Goal: Task Accomplishment & Management: Complete application form

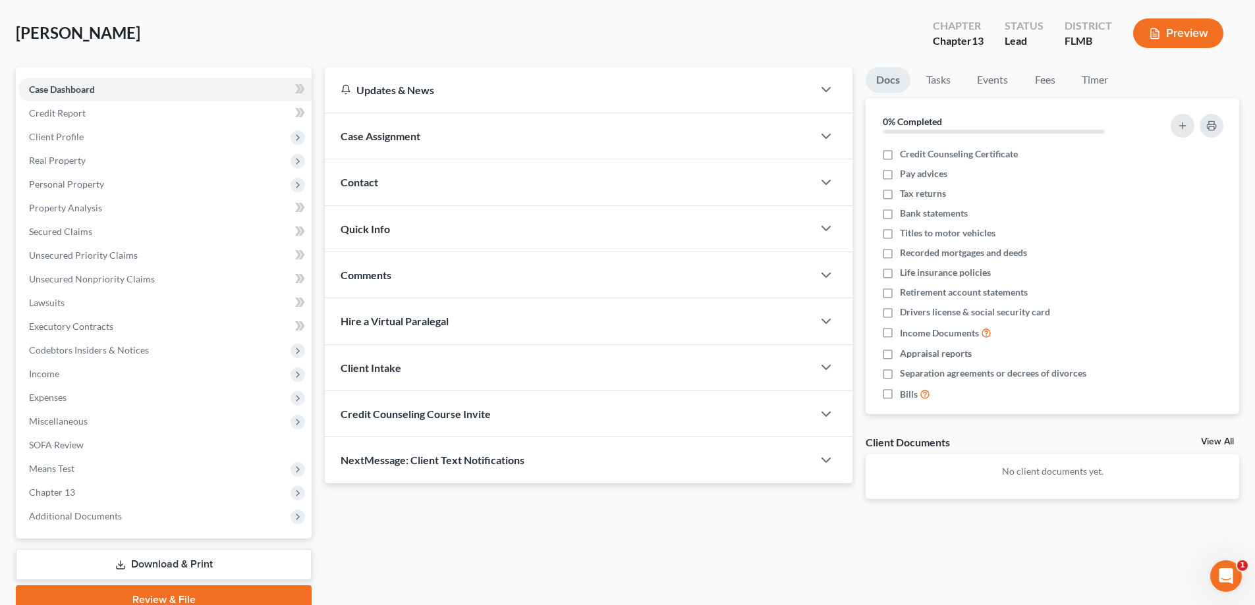
scroll to position [119, 0]
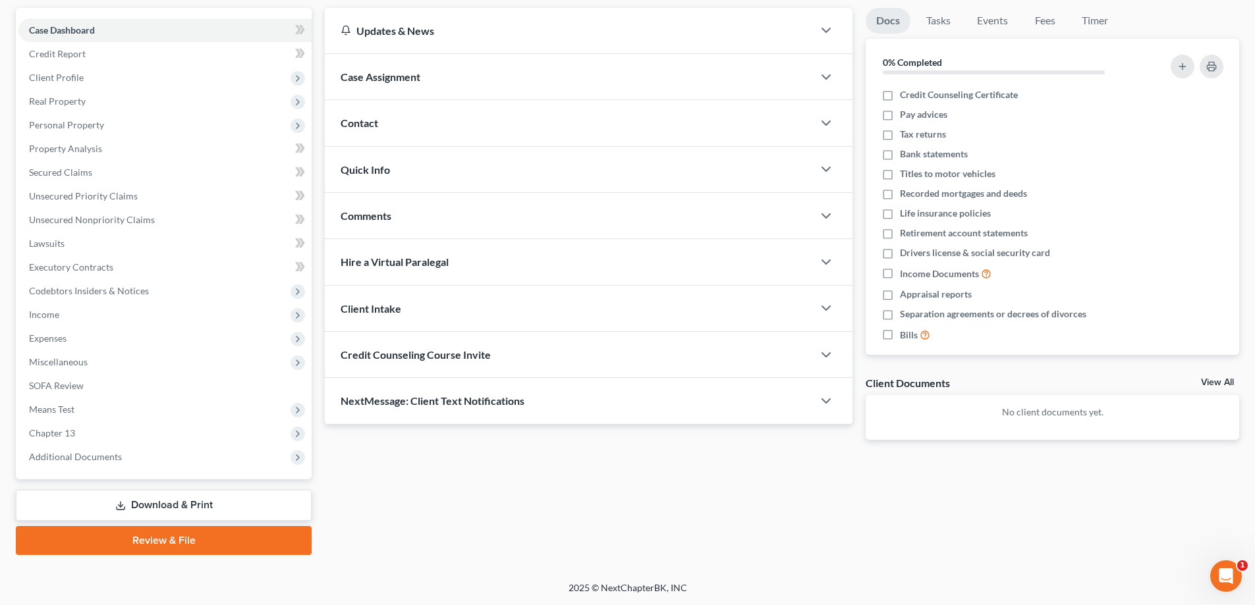
click at [182, 502] on link "Download & Print" at bounding box center [164, 505] width 296 height 31
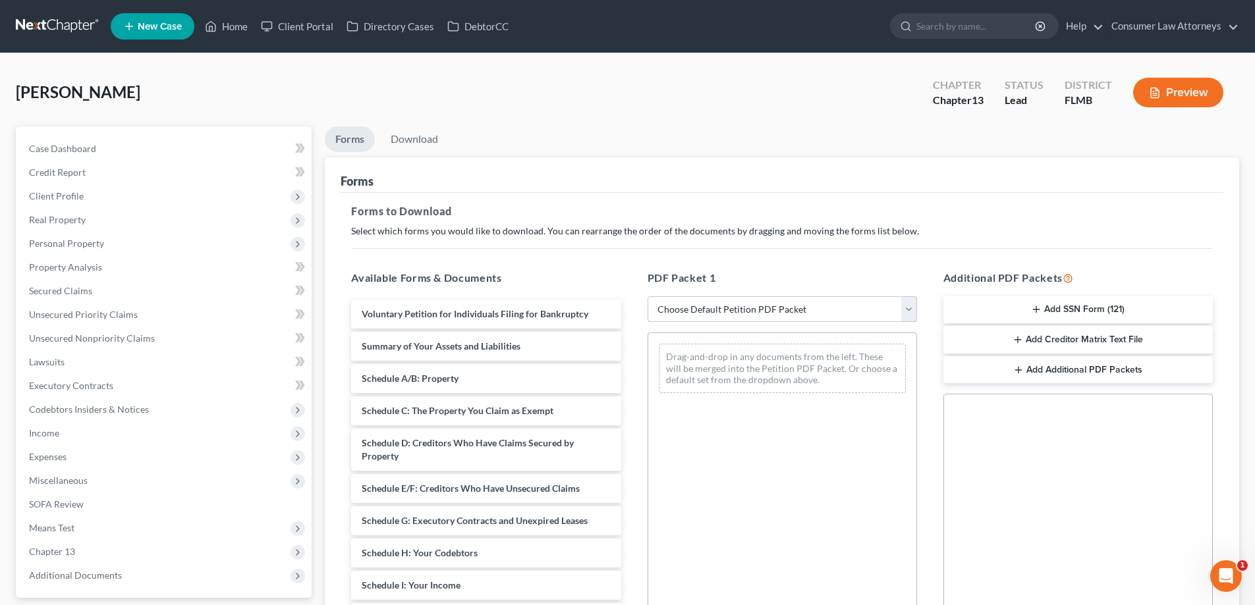
click at [795, 308] on select "Choose Default Petition PDF Packet Complete Bankruptcy Petition (all forms and …" at bounding box center [782, 309] width 269 height 26
select select "0"
click at [648, 296] on select "Choose Default Petition PDF Packet Complete Bankruptcy Petition (all forms and …" at bounding box center [782, 309] width 269 height 26
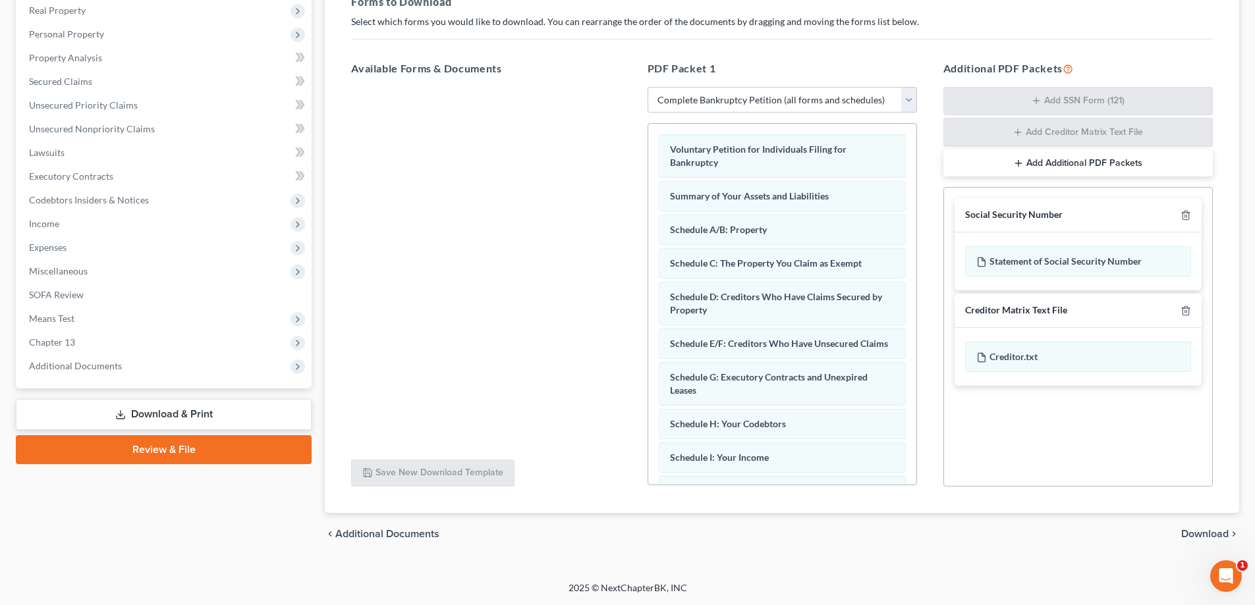
click at [1210, 530] on span "Download" at bounding box center [1204, 534] width 47 height 11
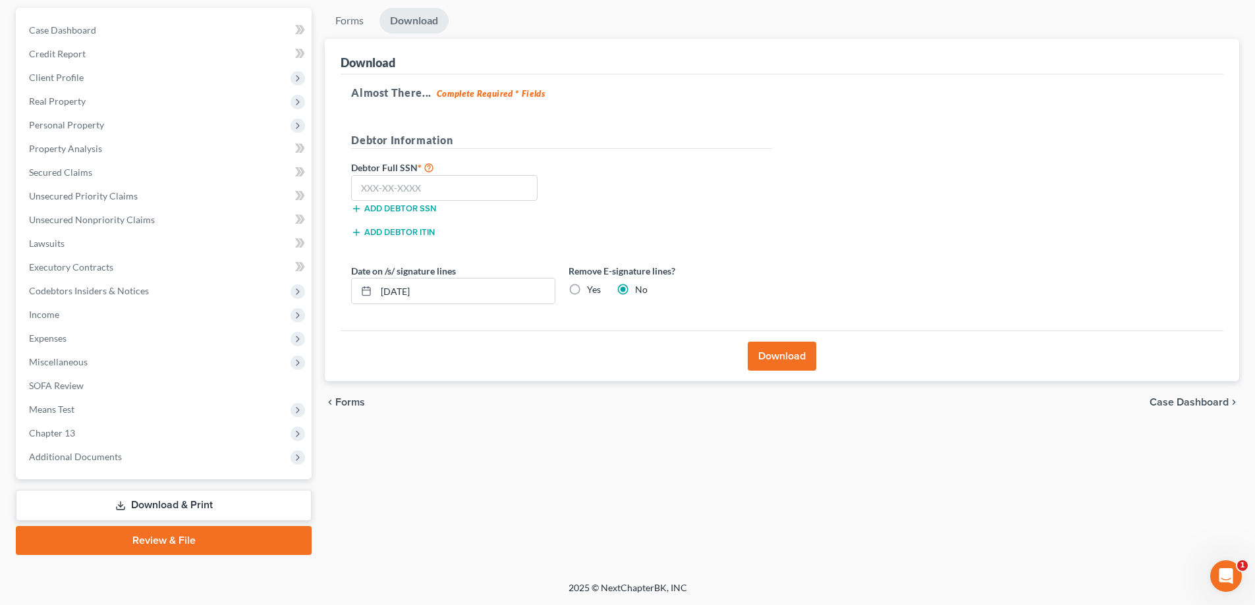
scroll to position [119, 0]
click at [393, 190] on input "text" at bounding box center [444, 188] width 186 height 26
type input "135-52-2590"
click at [781, 357] on button "Download" at bounding box center [782, 356] width 69 height 29
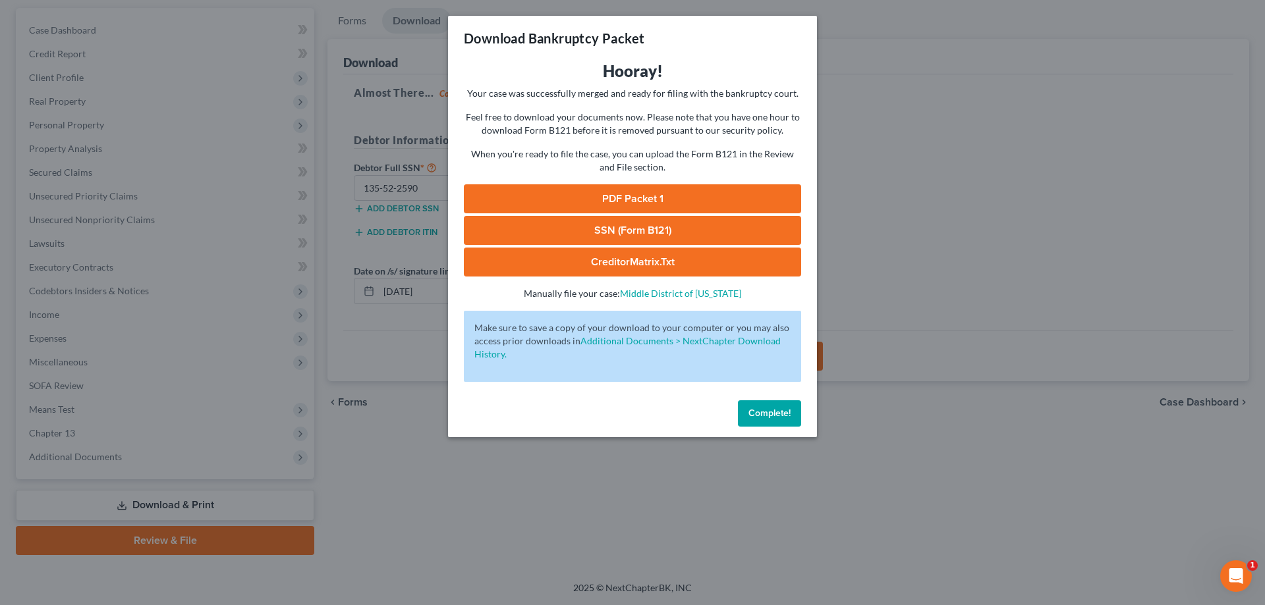
click at [776, 228] on link "SSN (Form B121)" at bounding box center [632, 230] width 337 height 29
drag, startPoint x: 766, startPoint y: 412, endPoint x: 922, endPoint y: 439, distance: 158.5
click at [766, 412] on span "Complete!" at bounding box center [769, 413] width 42 height 11
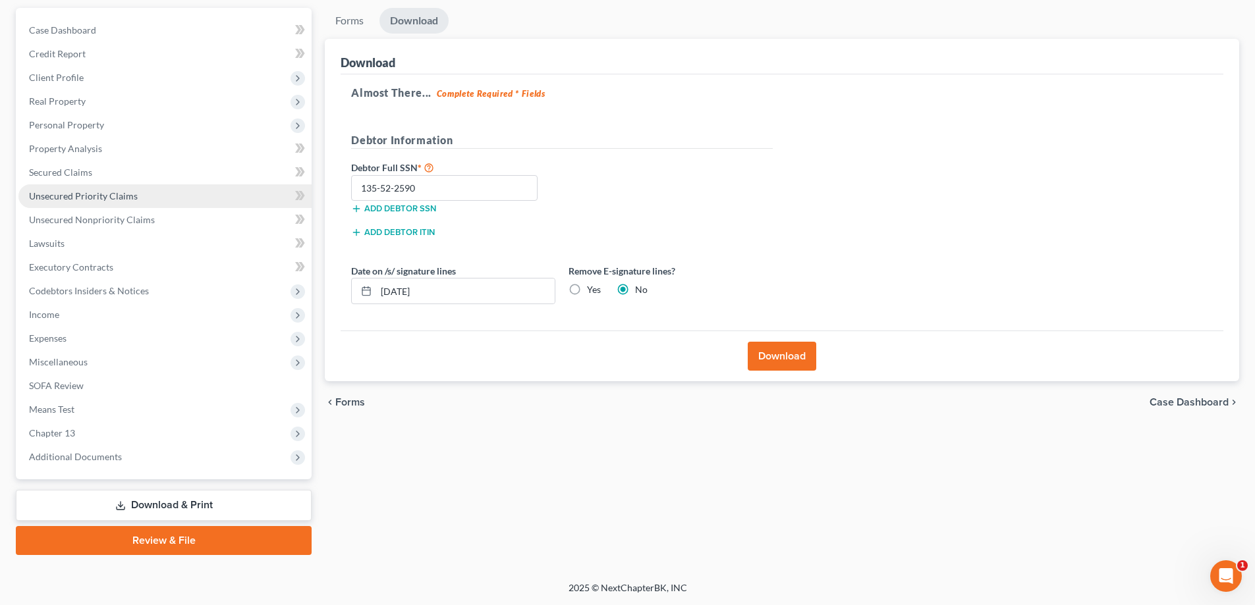
click at [86, 194] on span "Unsecured Priority Claims" at bounding box center [83, 195] width 109 height 11
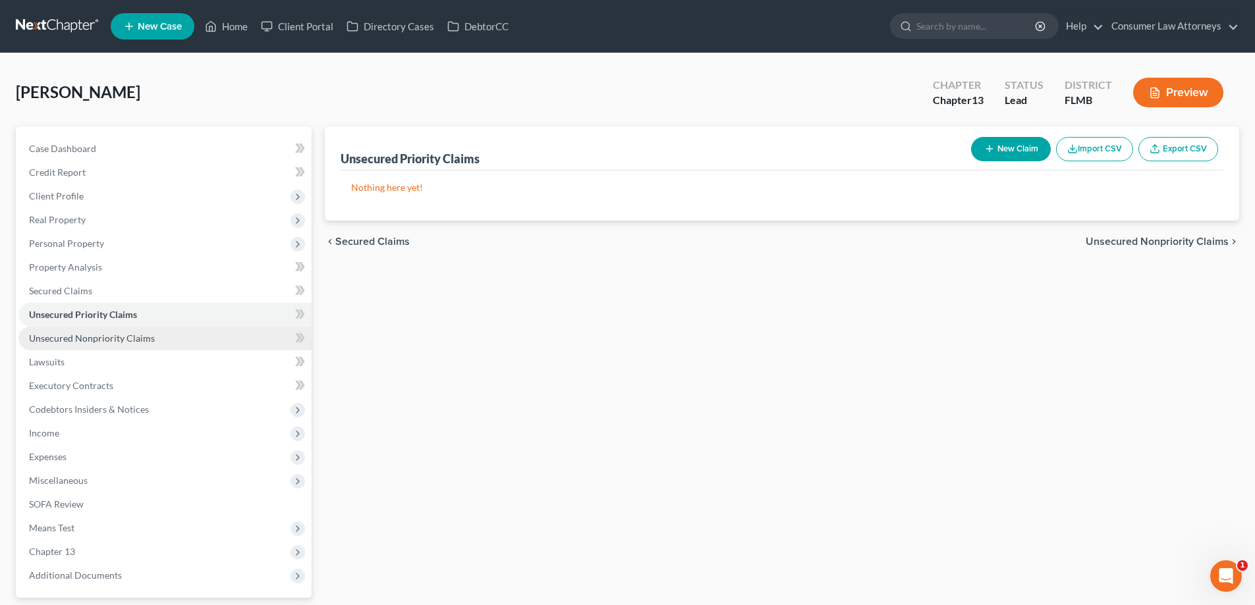
click at [105, 341] on span "Unsecured Nonpriority Claims" at bounding box center [92, 338] width 126 height 11
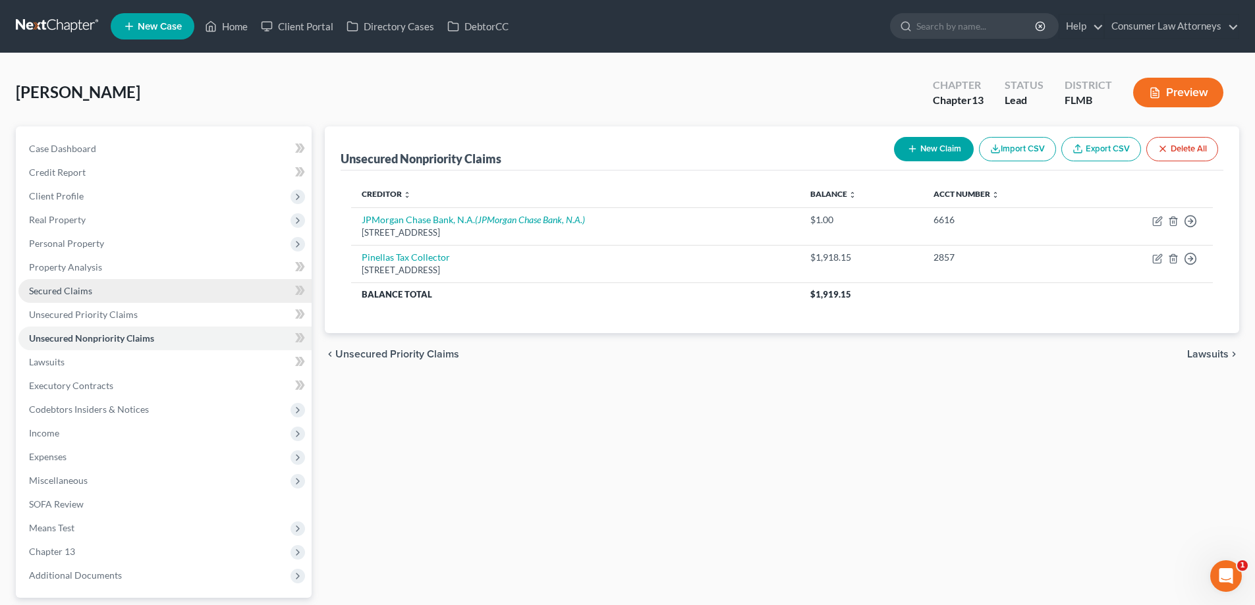
click at [70, 294] on span "Secured Claims" at bounding box center [60, 290] width 63 height 11
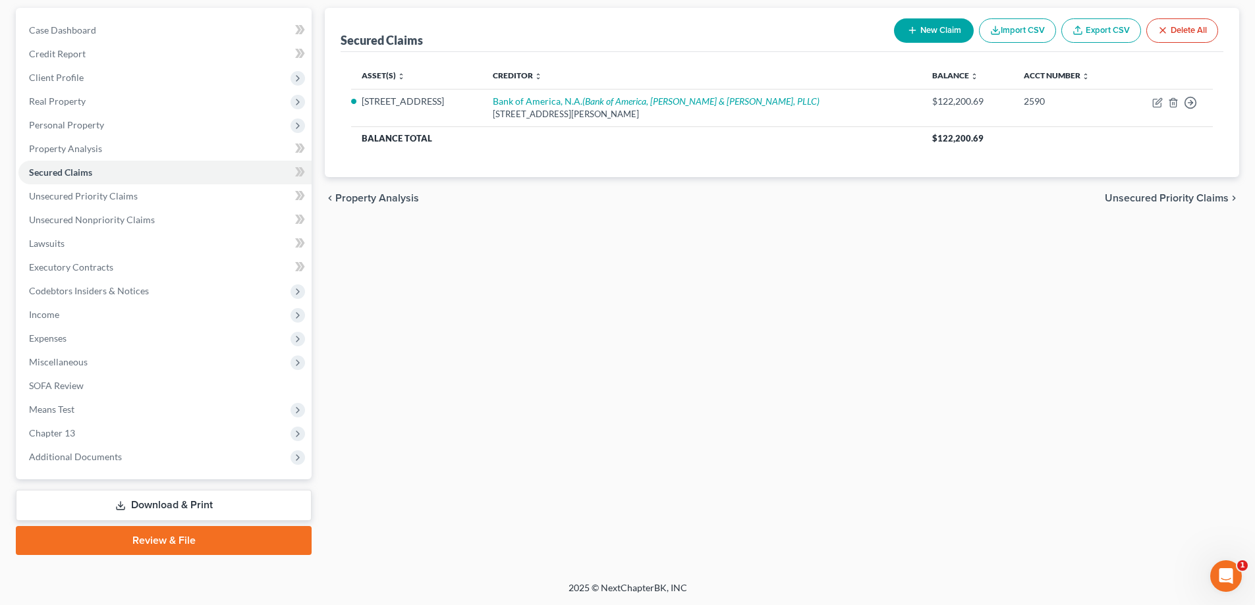
click at [198, 545] on link "Review & File" at bounding box center [164, 540] width 296 height 29
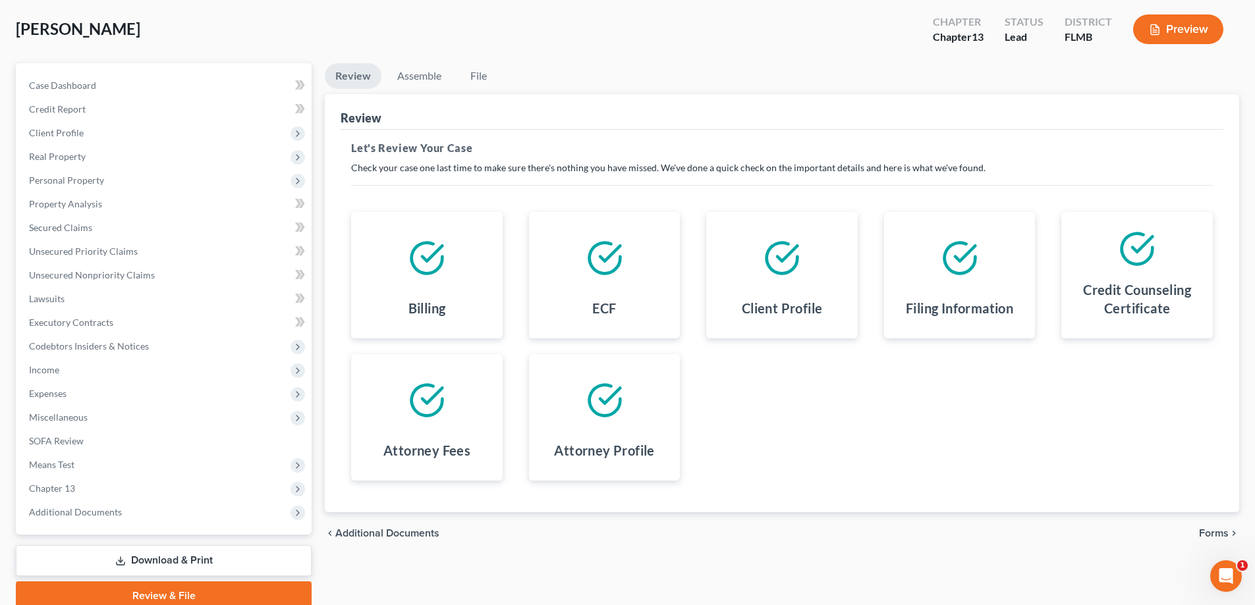
scroll to position [119, 0]
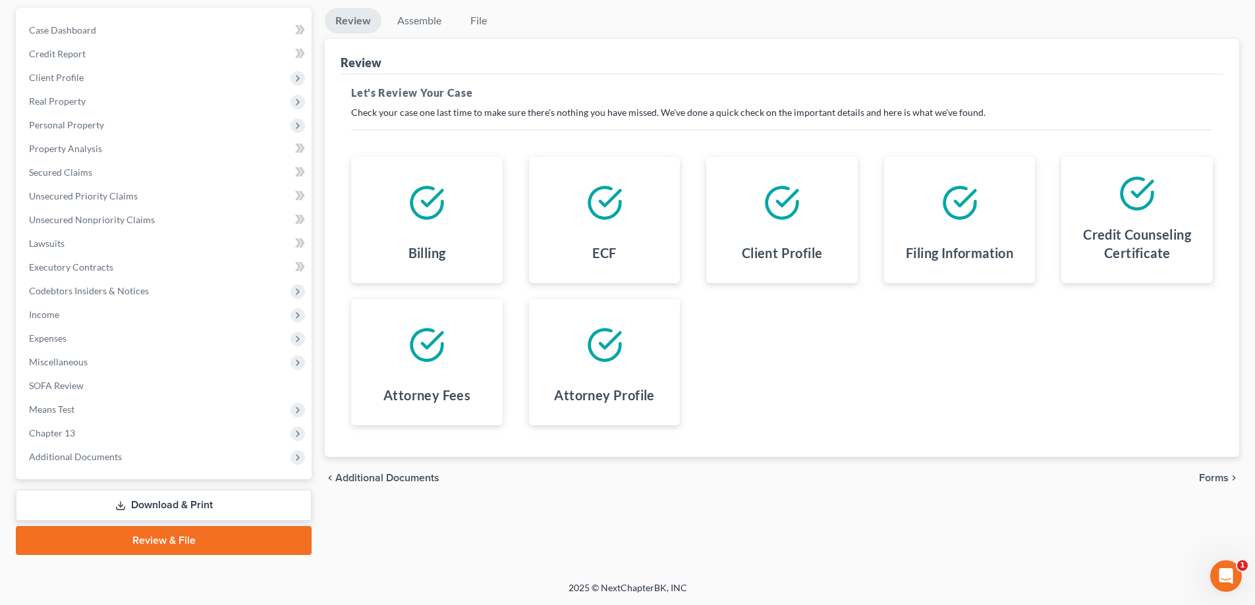
click at [1230, 482] on icon "chevron_right" at bounding box center [1234, 478] width 11 height 11
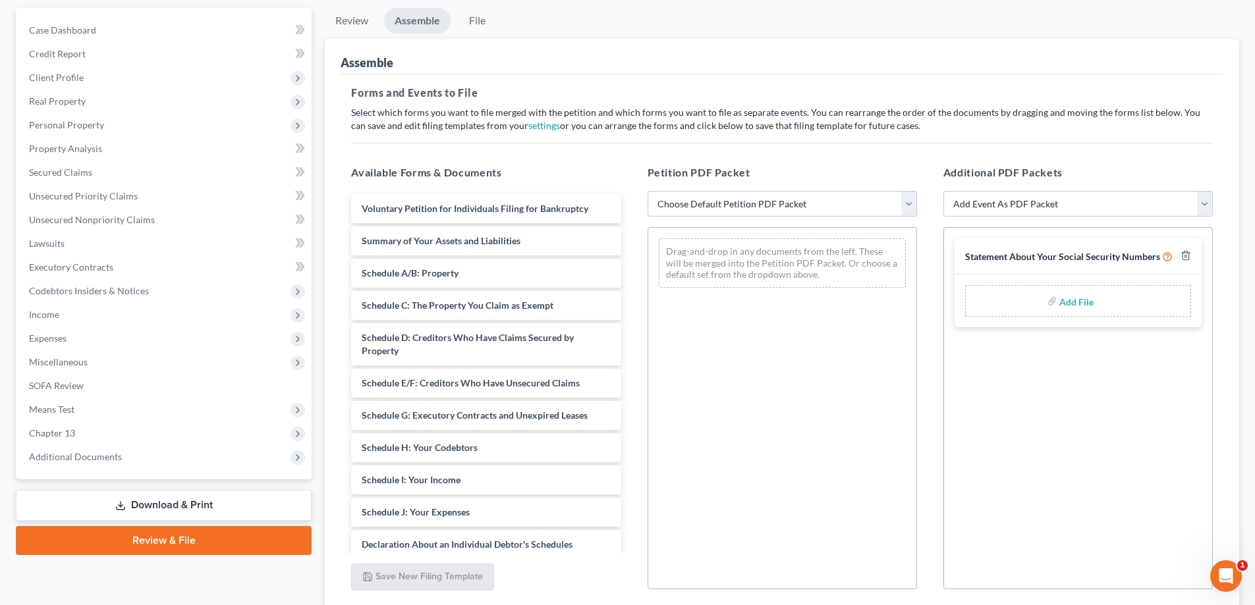
click at [688, 203] on select "Choose Default Petition PDF Packet Complete Bankruptcy Petition (all forms and …" at bounding box center [782, 204] width 269 height 26
select select "0"
click at [648, 191] on select "Choose Default Petition PDF Packet Complete Bankruptcy Petition (all forms and …" at bounding box center [782, 204] width 269 height 26
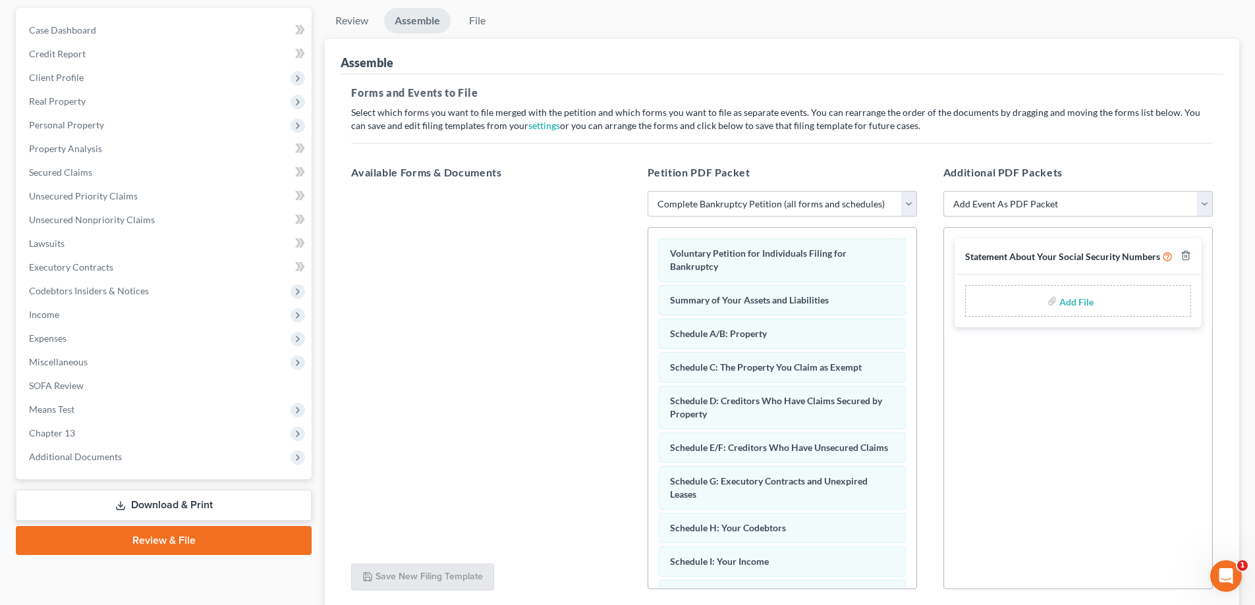
click at [1078, 304] on input "file" at bounding box center [1075, 301] width 32 height 24
type input "C:\fakepath\Statement of SS.pdf"
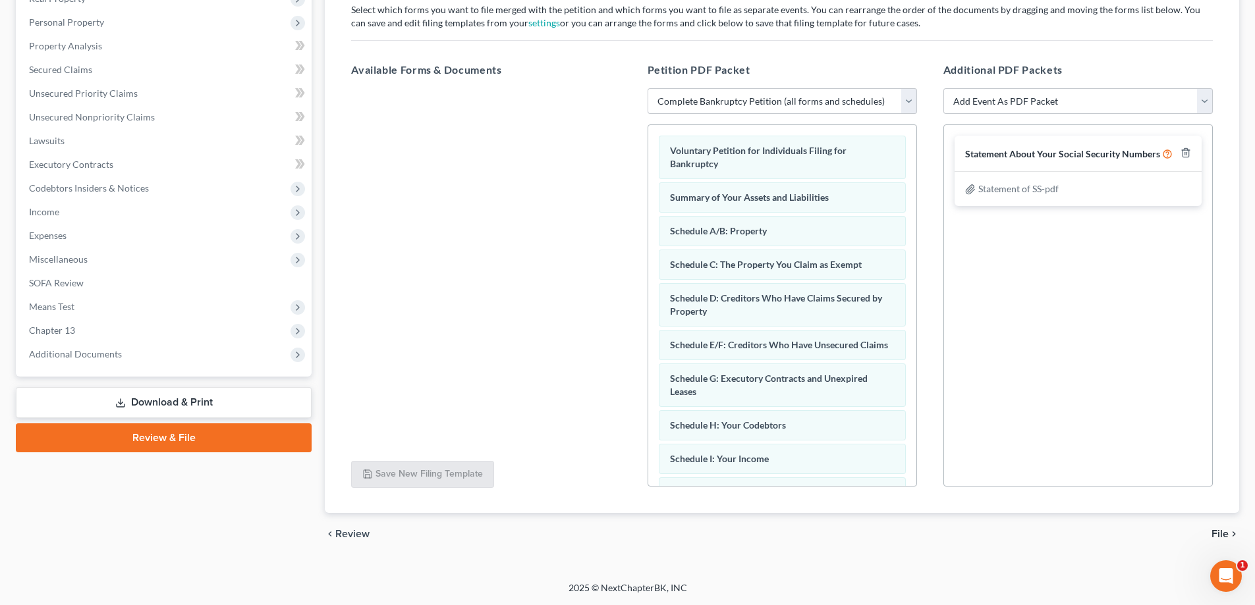
click at [1212, 532] on span "File" at bounding box center [1220, 534] width 17 height 11
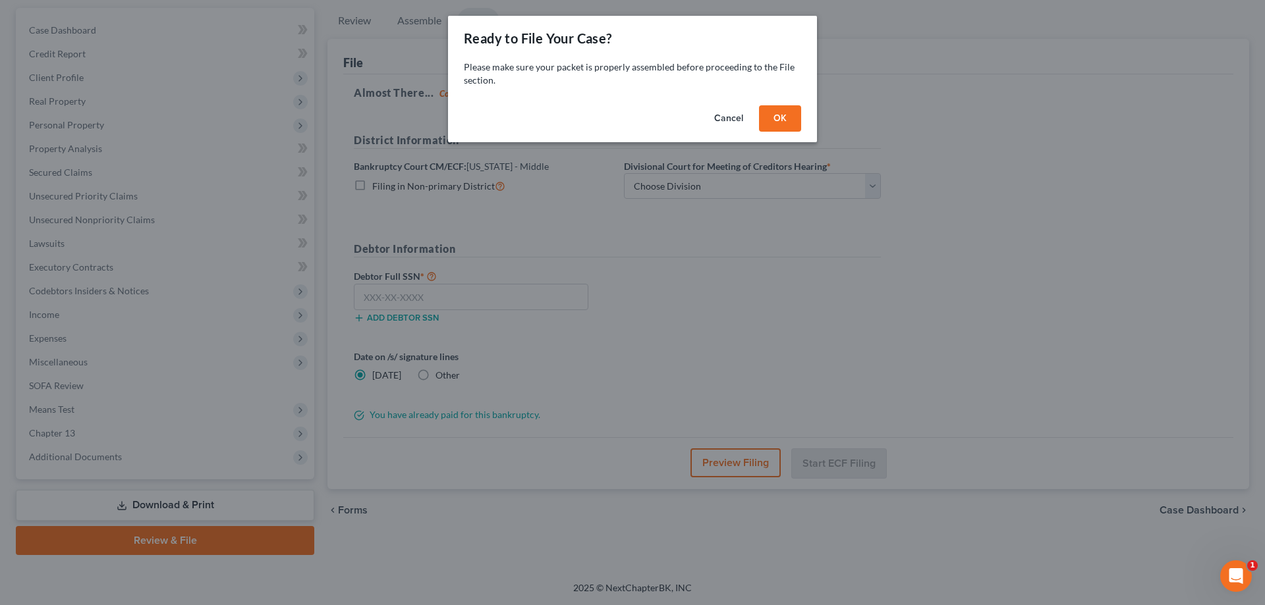
click at [787, 123] on button "OK" at bounding box center [780, 118] width 42 height 26
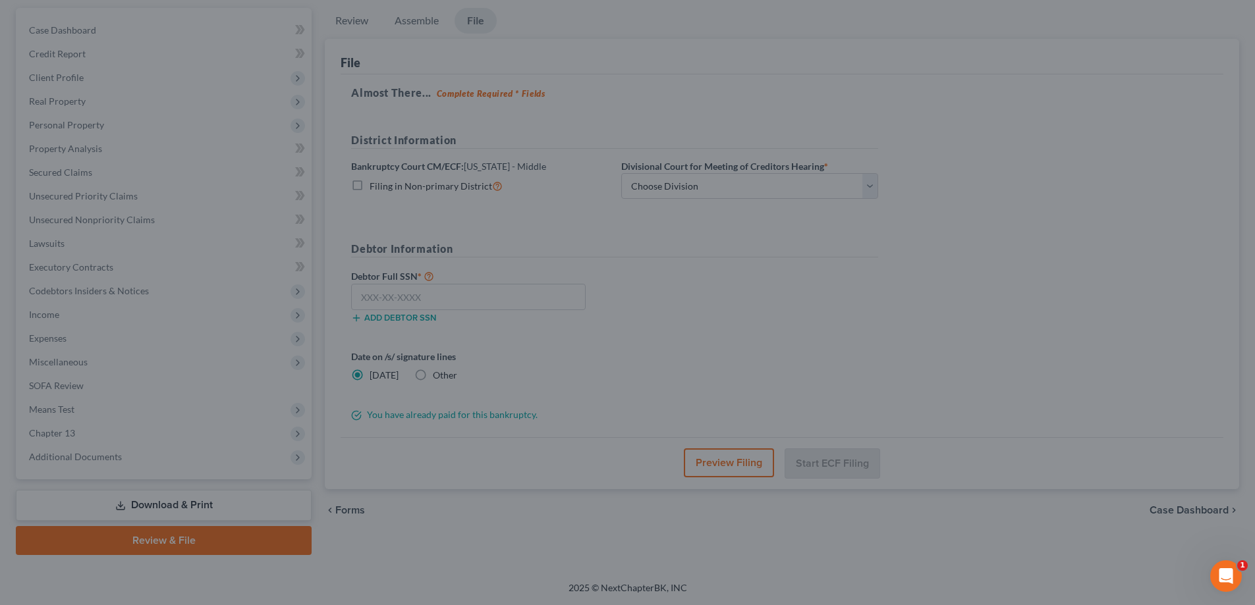
drag, startPoint x: 740, startPoint y: 179, endPoint x: 727, endPoint y: 200, distance: 24.5
click at [737, 184] on div at bounding box center [627, 302] width 1255 height 605
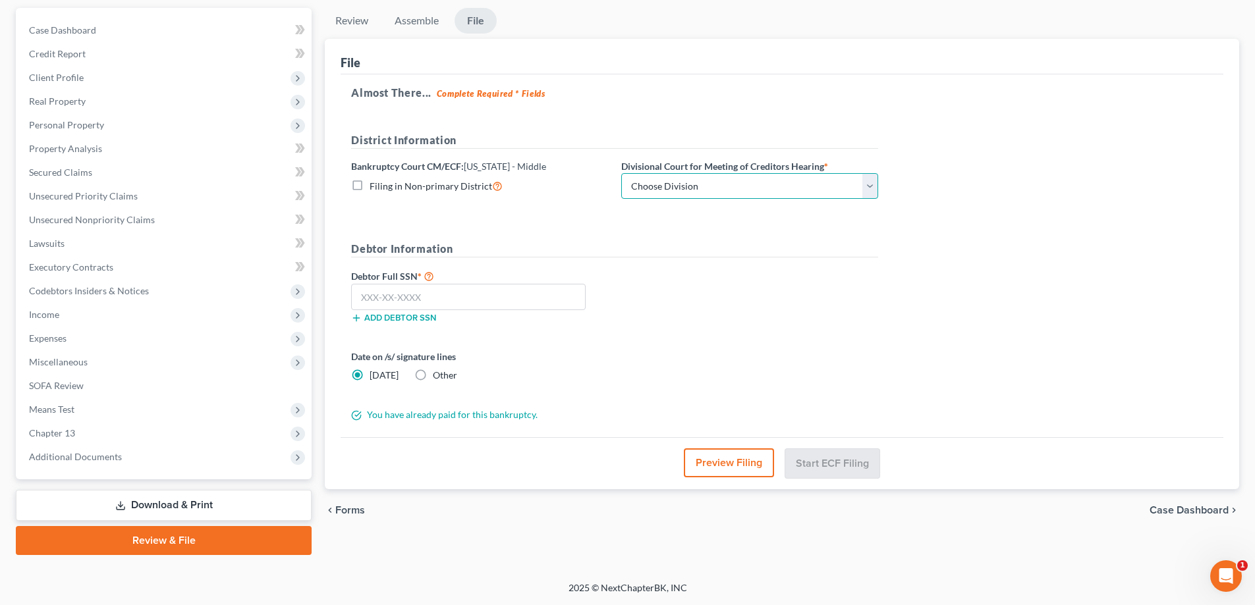
click at [717, 196] on select "Choose Division [GEOGRAPHIC_DATA][PERSON_NAME] [GEOGRAPHIC_DATA] [GEOGRAPHIC_DA…" at bounding box center [749, 186] width 257 height 26
select select "3"
click at [621, 173] on select "Choose Division [GEOGRAPHIC_DATA][PERSON_NAME] [GEOGRAPHIC_DATA] [GEOGRAPHIC_DA…" at bounding box center [749, 186] width 257 height 26
click at [528, 296] on input "text" at bounding box center [468, 297] width 235 height 26
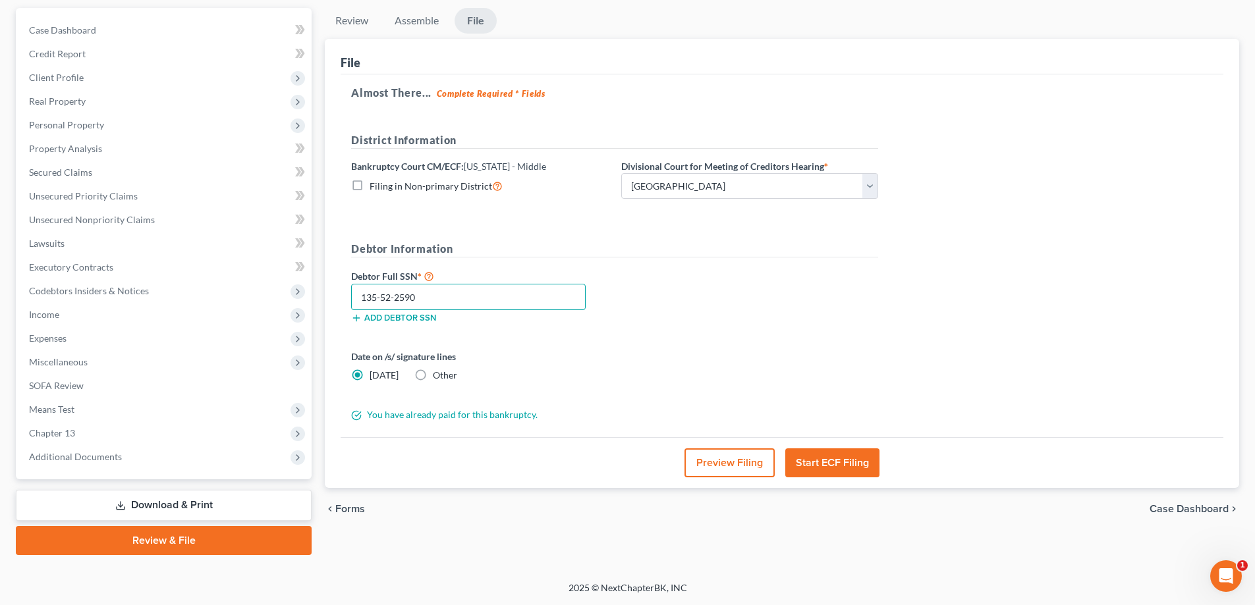
type input "135-52-2590"
click at [832, 470] on button "Start ECF Filing" at bounding box center [832, 463] width 94 height 29
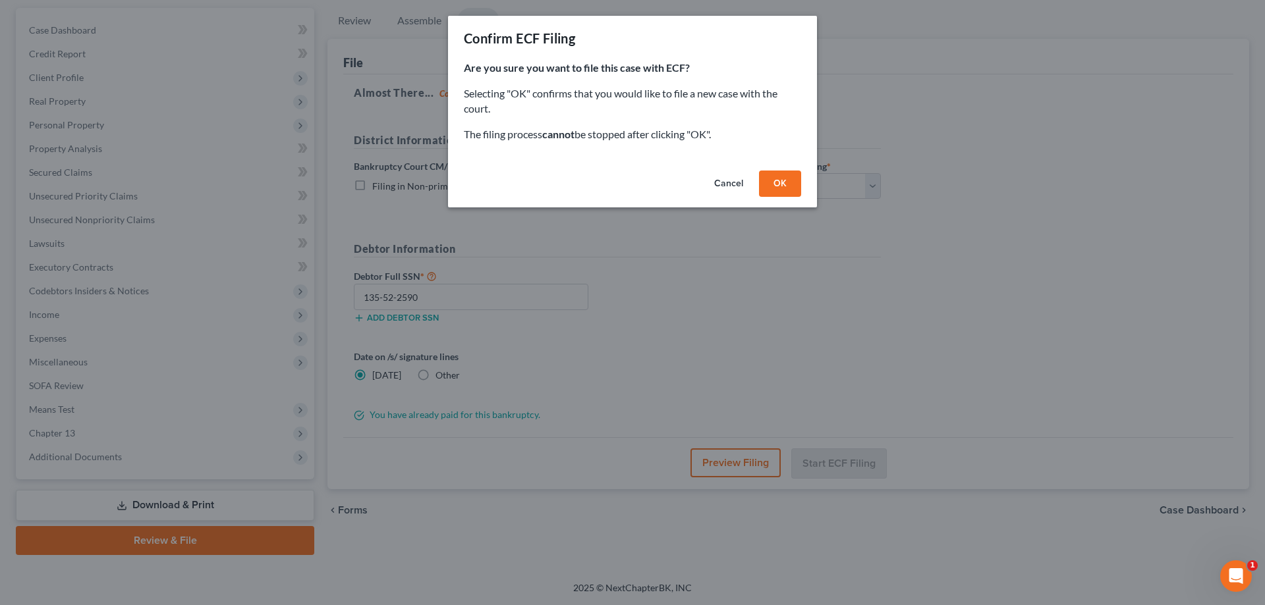
click at [720, 182] on button "Cancel" at bounding box center [729, 184] width 50 height 26
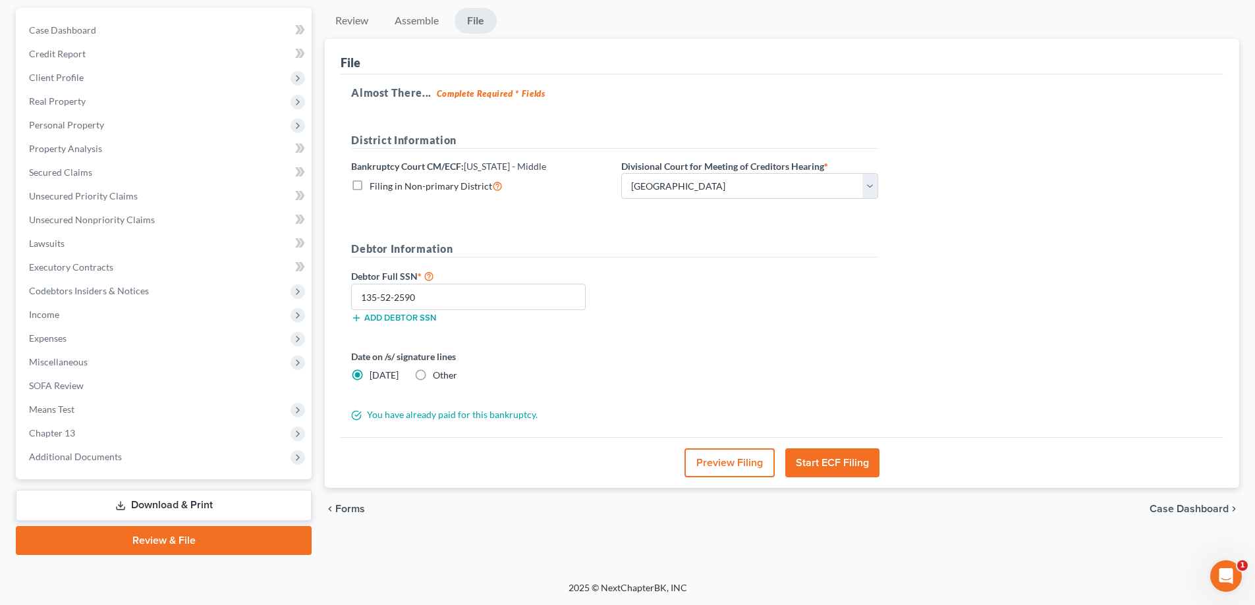
click at [841, 456] on button "Start ECF Filing" at bounding box center [832, 463] width 94 height 29
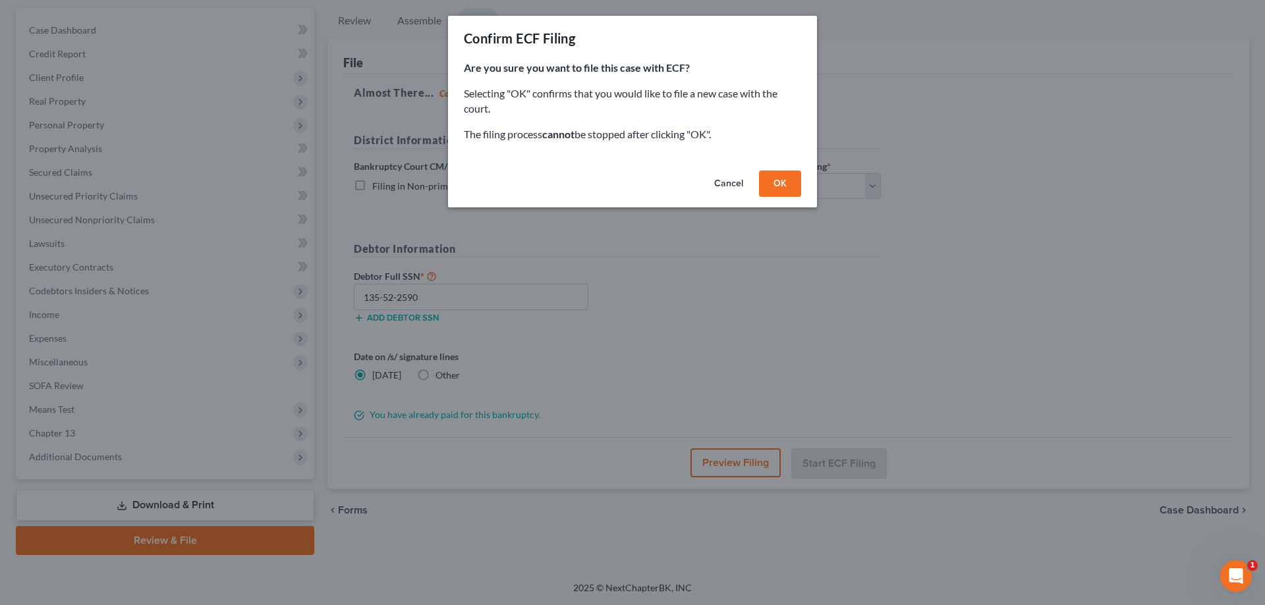
click at [785, 184] on button "OK" at bounding box center [780, 184] width 42 height 26
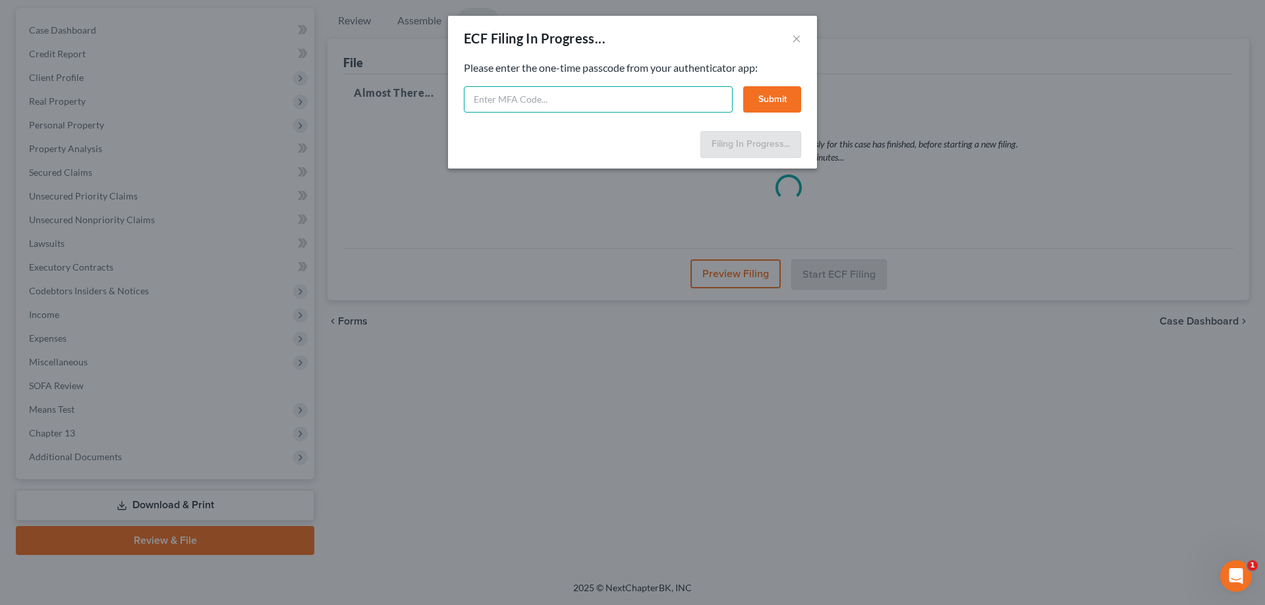
click at [688, 111] on input "text" at bounding box center [598, 99] width 269 height 26
type input "397166"
click at [768, 94] on button "Submit" at bounding box center [772, 99] width 58 height 26
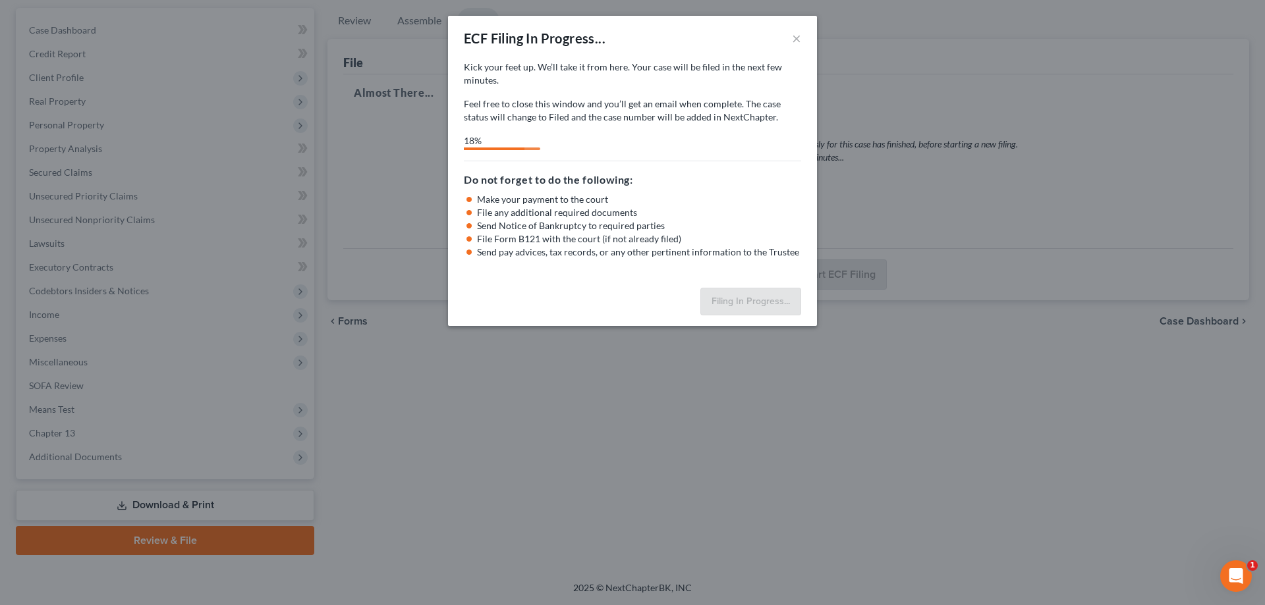
select select "3"
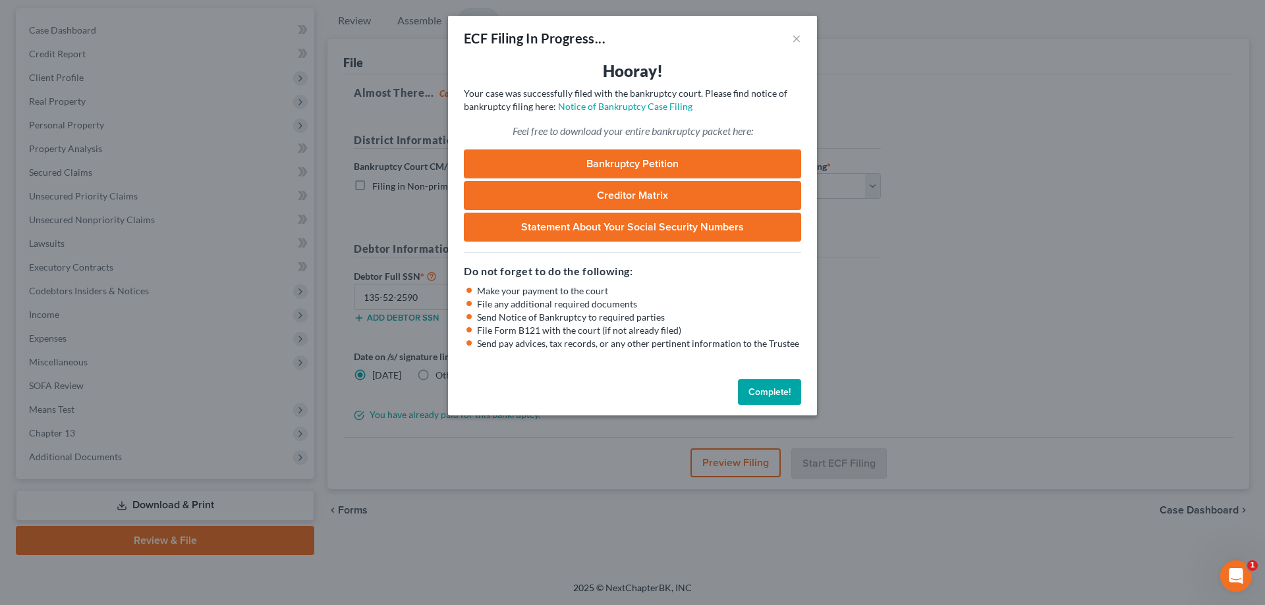
click at [788, 410] on div "Complete!" at bounding box center [632, 395] width 369 height 42
click at [780, 397] on button "Complete!" at bounding box center [769, 392] width 63 height 26
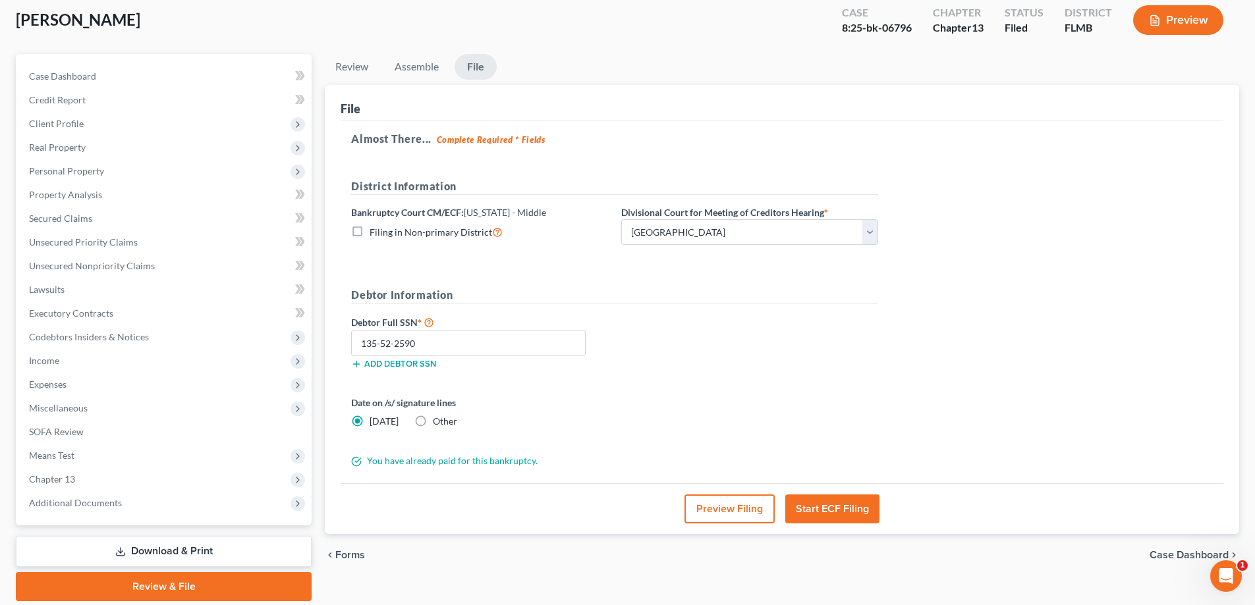
scroll to position [0, 0]
